Goal: Task Accomplishment & Management: Complete application form

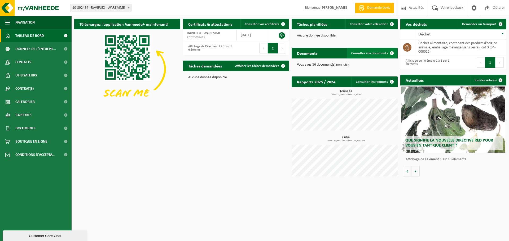
click at [370, 52] on span "Consulter vos documents" at bounding box center [369, 53] width 37 height 3
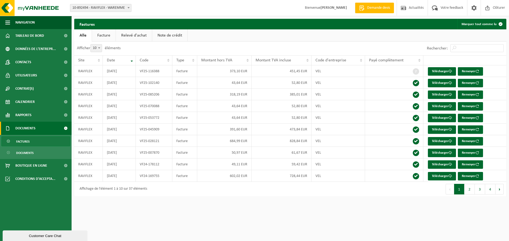
click at [168, 36] on link "Note de crédit" at bounding box center [169, 35] width 35 height 12
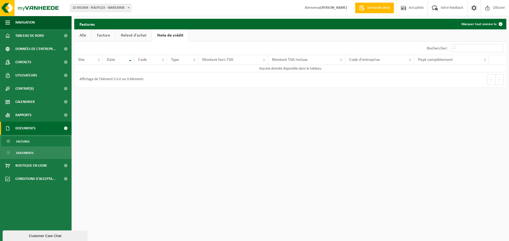
click at [140, 36] on link "Relevé d'achat" at bounding box center [134, 35] width 36 height 12
click at [102, 34] on link "Facture" at bounding box center [104, 35] width 24 height 12
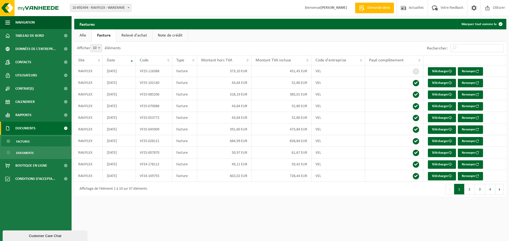
click at [81, 33] on link "Alle" at bounding box center [82, 35] width 17 height 12
click at [28, 37] on span "Tableau de bord" at bounding box center [29, 35] width 29 height 13
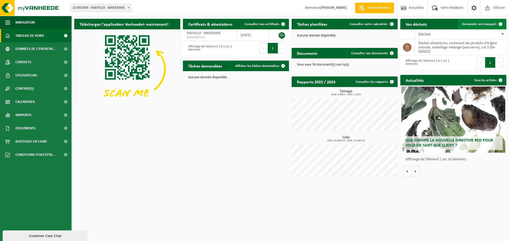
click at [481, 24] on span "Demander un transport" at bounding box center [479, 24] width 34 height 3
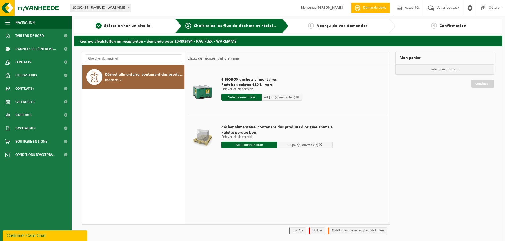
click at [233, 97] on input "text" at bounding box center [241, 97] width 40 height 7
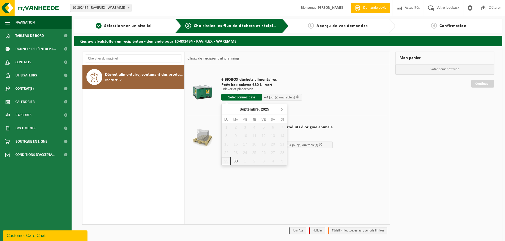
click at [280, 110] on icon at bounding box center [281, 109] width 8 height 8
click at [237, 135] on div "7" at bounding box center [235, 136] width 9 height 8
type input "à partir de [DATE]"
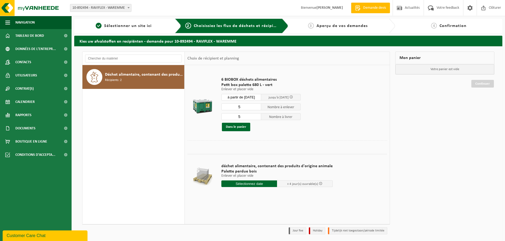
click at [241, 109] on input "5" at bounding box center [241, 107] width 40 height 7
drag, startPoint x: 242, startPoint y: 108, endPoint x: 237, endPoint y: 108, distance: 5.0
click at [237, 108] on input "5" at bounding box center [241, 107] width 40 height 7
type input "3"
click at [246, 117] on input "5" at bounding box center [241, 116] width 40 height 7
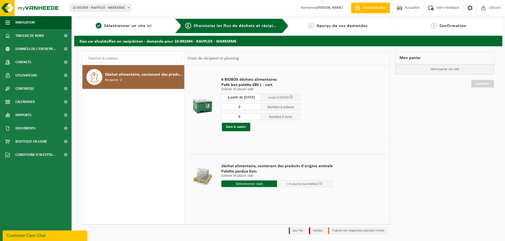
drag, startPoint x: 245, startPoint y: 117, endPoint x: 233, endPoint y: 116, distance: 12.3
click at [233, 116] on input "5" at bounding box center [241, 116] width 40 height 7
type input "6"
click at [236, 128] on button "Dans le panier" at bounding box center [236, 127] width 28 height 8
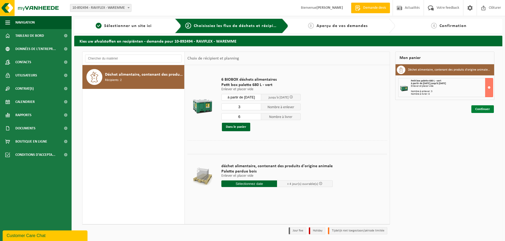
click at [483, 108] on link "Continuer" at bounding box center [482, 109] width 23 height 8
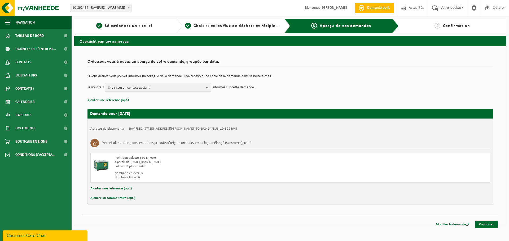
click at [207, 85] on b "button" at bounding box center [208, 87] width 5 height 7
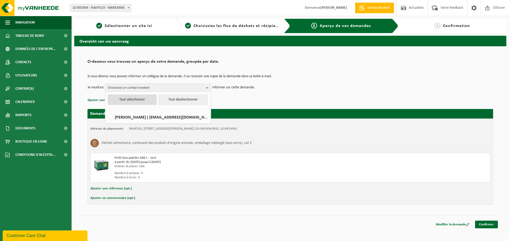
click at [131, 99] on button "Tout sélectionner" at bounding box center [132, 100] width 49 height 11
click at [281, 163] on div "à partir de 2025-10-07 jusqu'à 2025-10-11" at bounding box center [212, 162] width 197 height 4
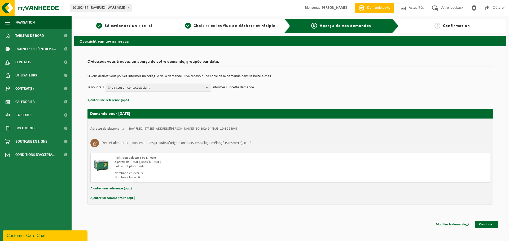
click at [181, 83] on td "Si vous désirez vous pouvez informer un collègue de la demande. Il va recevoir …" at bounding box center [289, 79] width 405 height 9
click at [179, 87] on span "Choisissez un contact existant" at bounding box center [156, 88] width 96 height 8
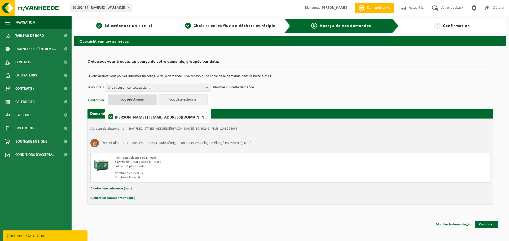
click at [140, 99] on button "Tout sélectionner" at bounding box center [132, 100] width 49 height 11
click at [136, 118] on label "Marie-Noelle de Schaetzen ( mn.ds@raviflex.com )" at bounding box center [157, 117] width 101 height 8
click at [107, 110] on input "Marie-Noelle de Schaetzen ( mn.ds@raviflex.com )" at bounding box center [106, 110] width 0 height 0
click at [141, 116] on label "Marie-Noelle de Schaetzen ( mn.ds@raviflex.com )" at bounding box center [157, 117] width 101 height 8
click at [107, 110] on input "Marie-Noelle de Schaetzen ( mn.ds@raviflex.com )" at bounding box center [106, 110] width 0 height 0
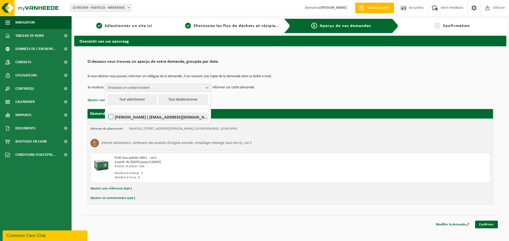
checkbox input "true"
click at [251, 99] on p "Ajouter une référence (opt.)" at bounding box center [289, 100] width 405 height 7
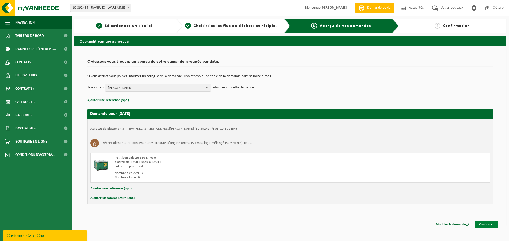
click at [483, 223] on link "Confirmer" at bounding box center [486, 225] width 23 height 8
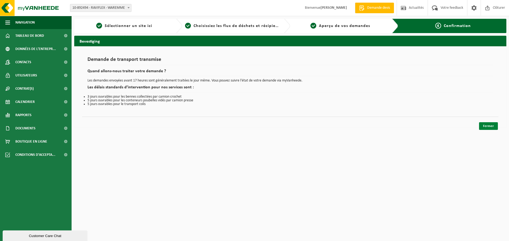
click at [488, 127] on link "Fermer" at bounding box center [488, 126] width 19 height 8
